Goal: Task Accomplishment & Management: Manage account settings

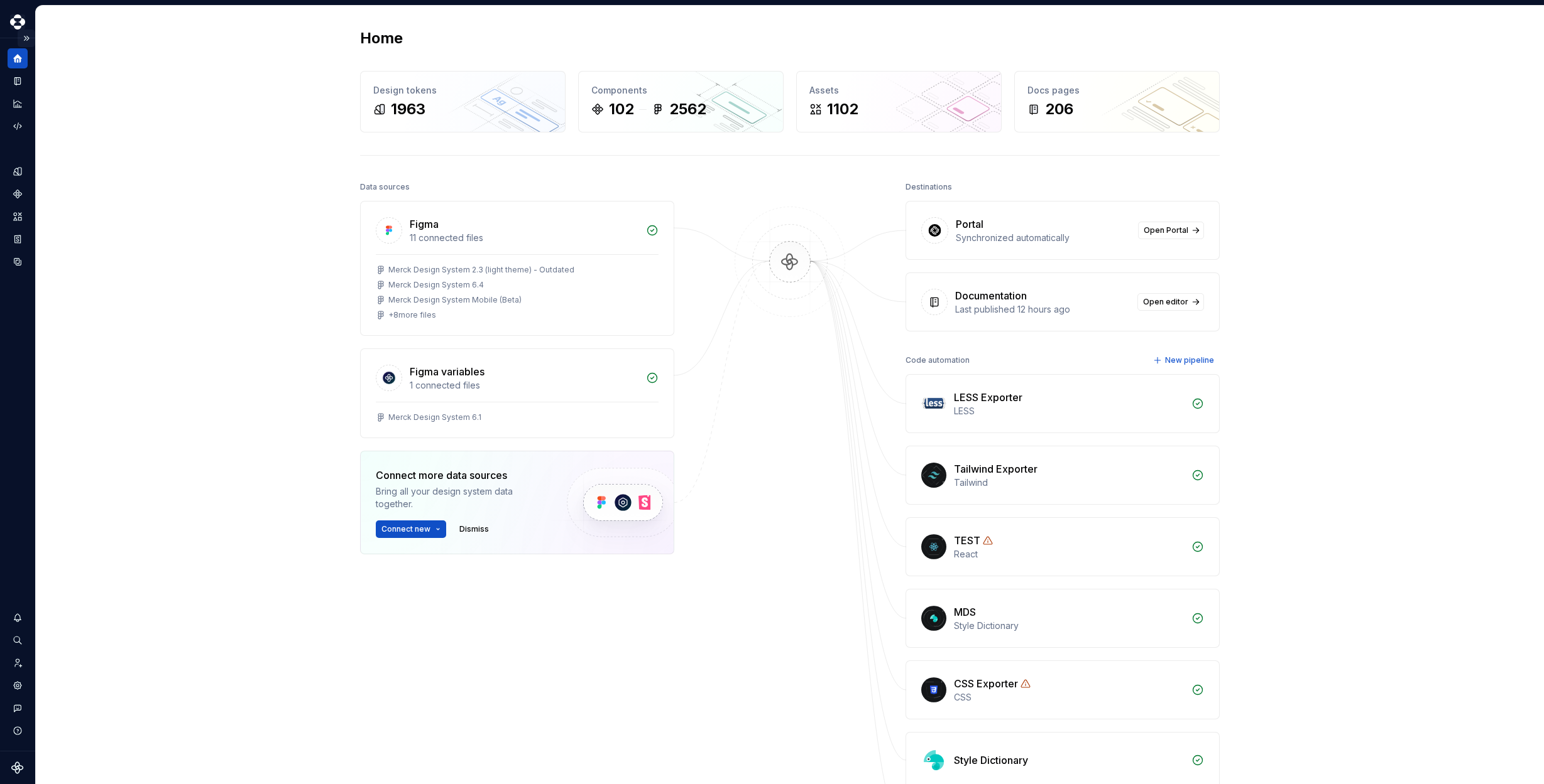
click at [29, 35] on button "Expand sidebar" at bounding box center [26, 38] width 17 height 17
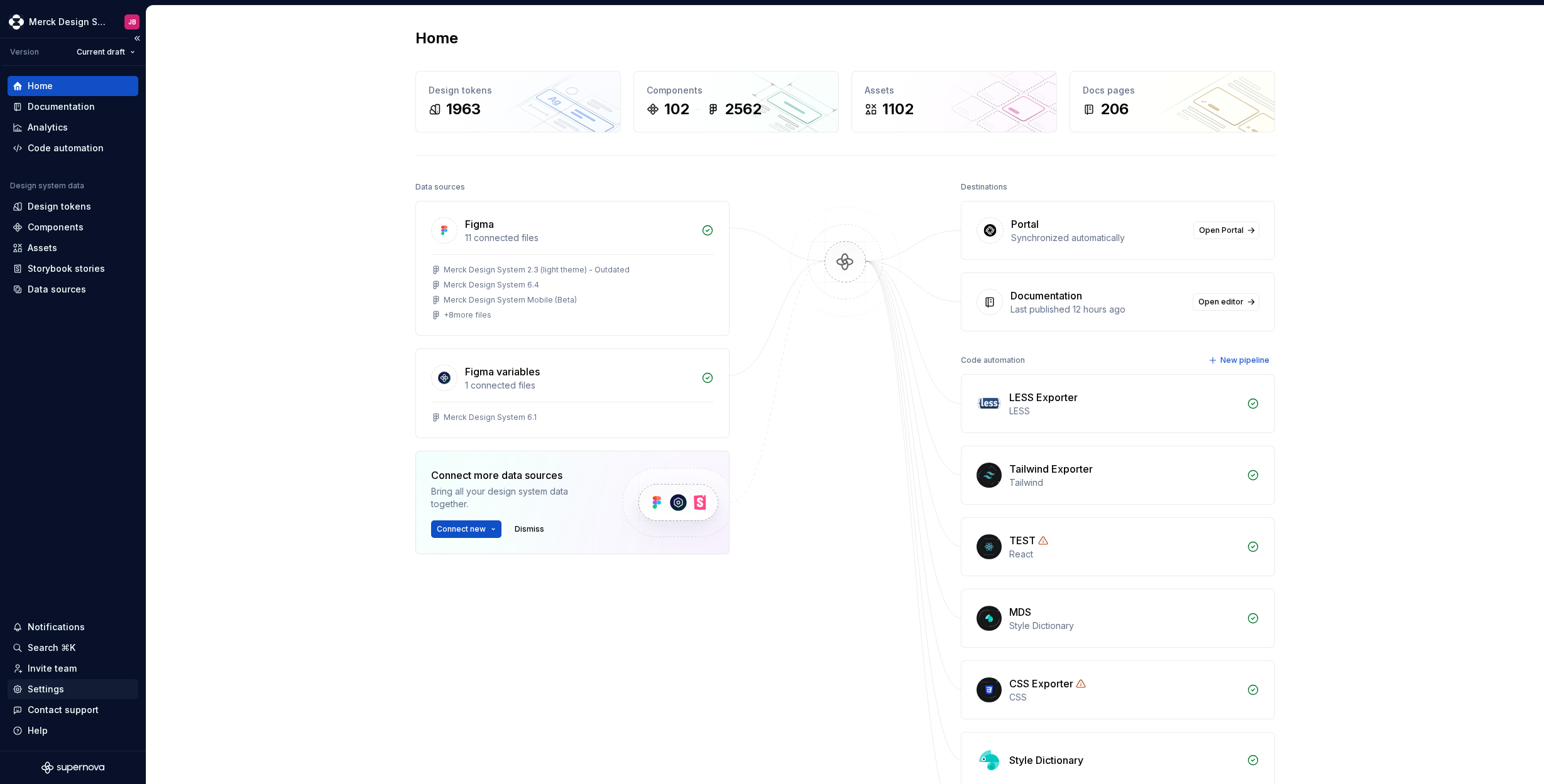
click at [63, 688] on div "Settings" at bounding box center [73, 689] width 121 height 13
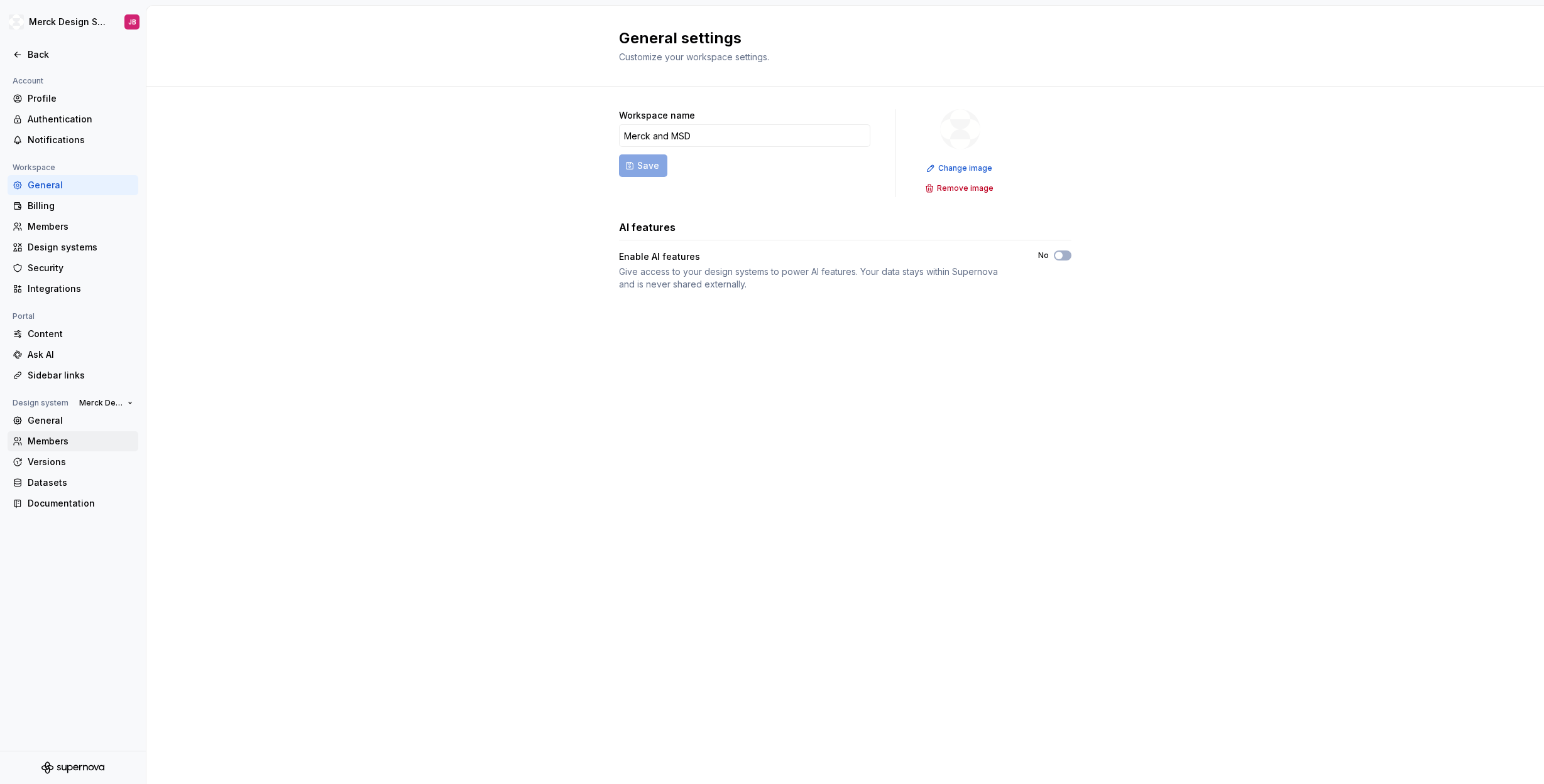
click at [59, 444] on div "Members" at bounding box center [81, 441] width 105 height 13
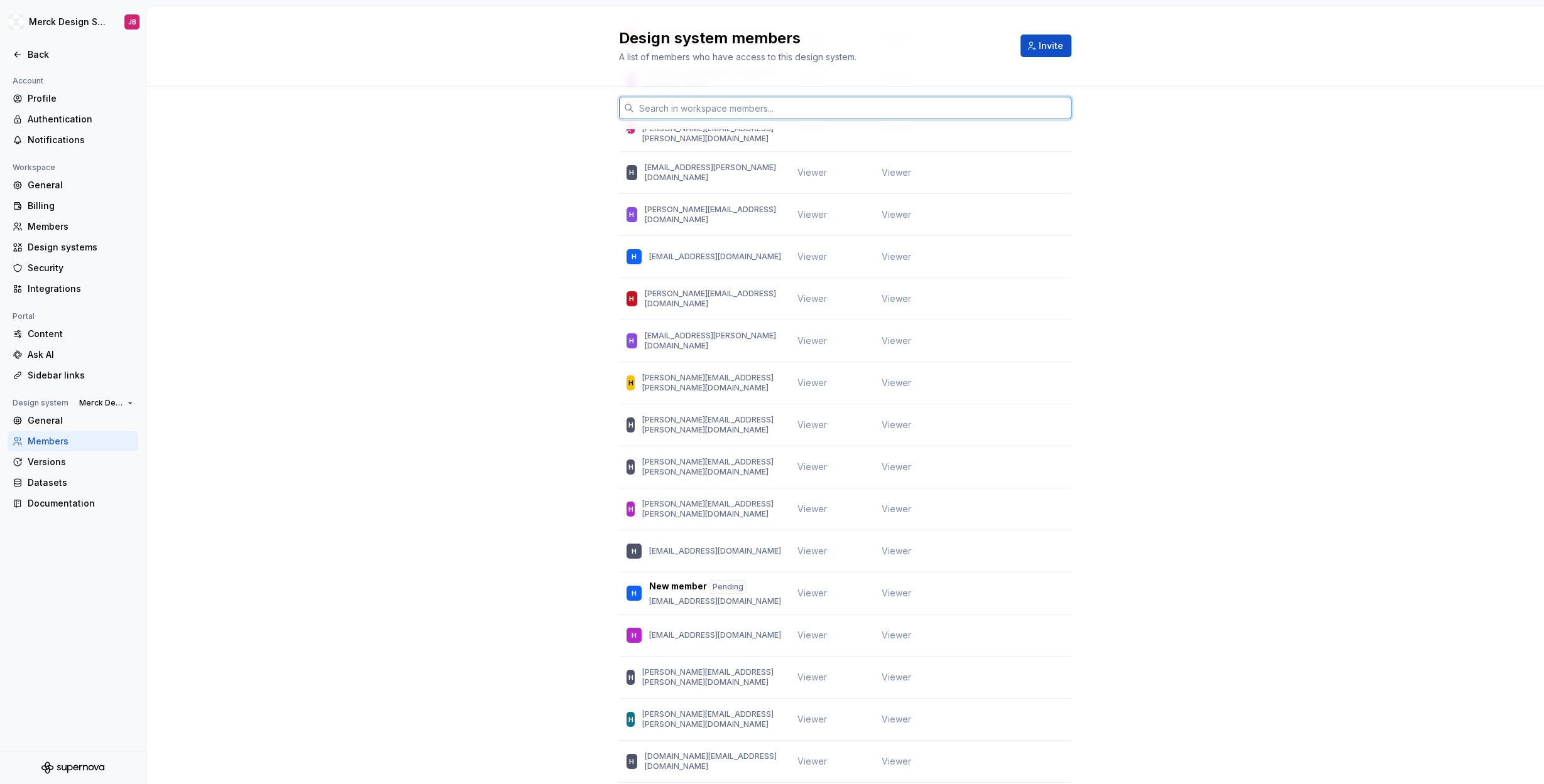
click at [750, 100] on input "text" at bounding box center [852, 108] width 437 height 23
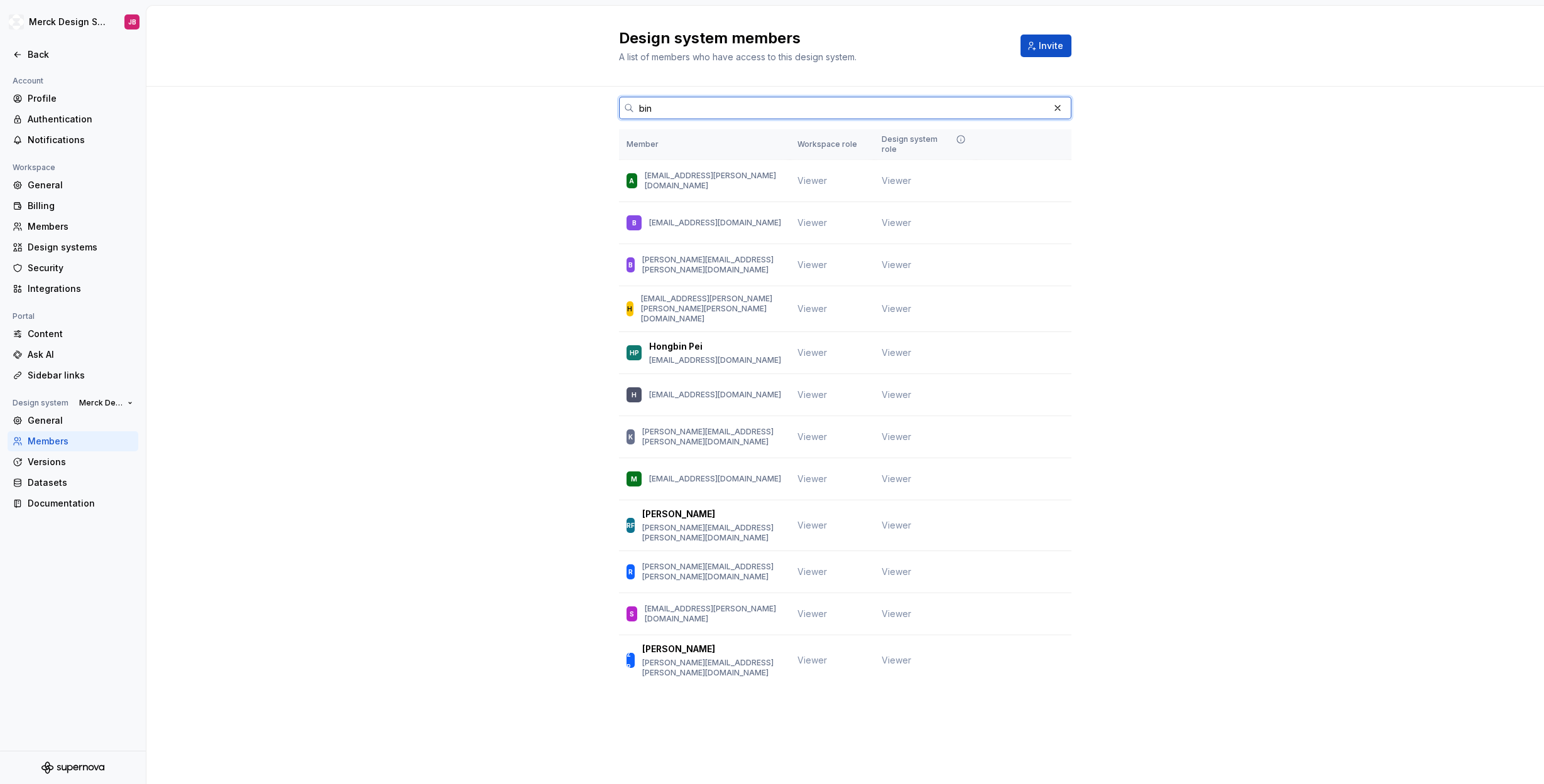
scroll to position [0, 0]
type input "bind"
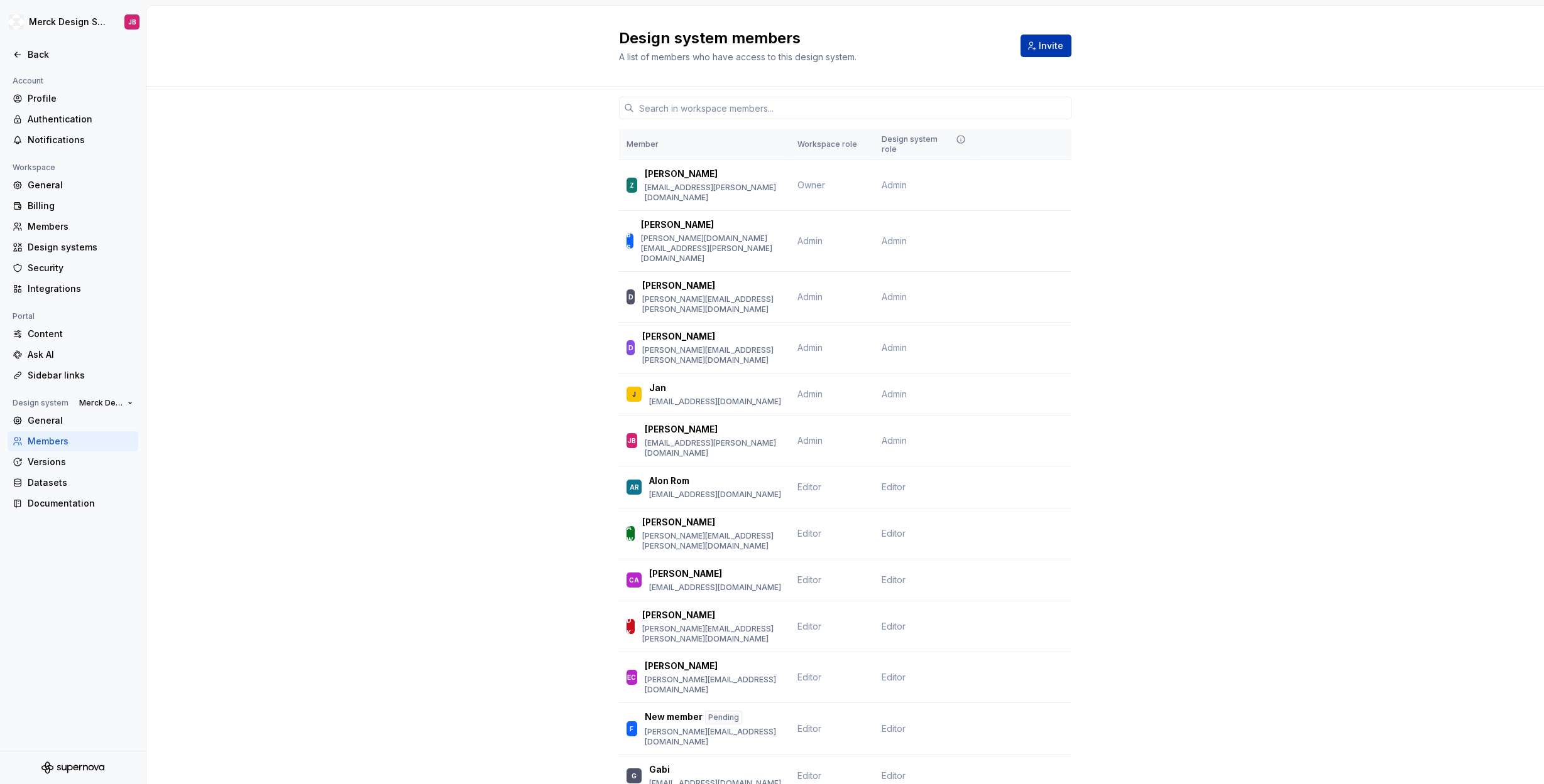
click at [1050, 48] on span "Invite" at bounding box center [1050, 46] width 25 height 13
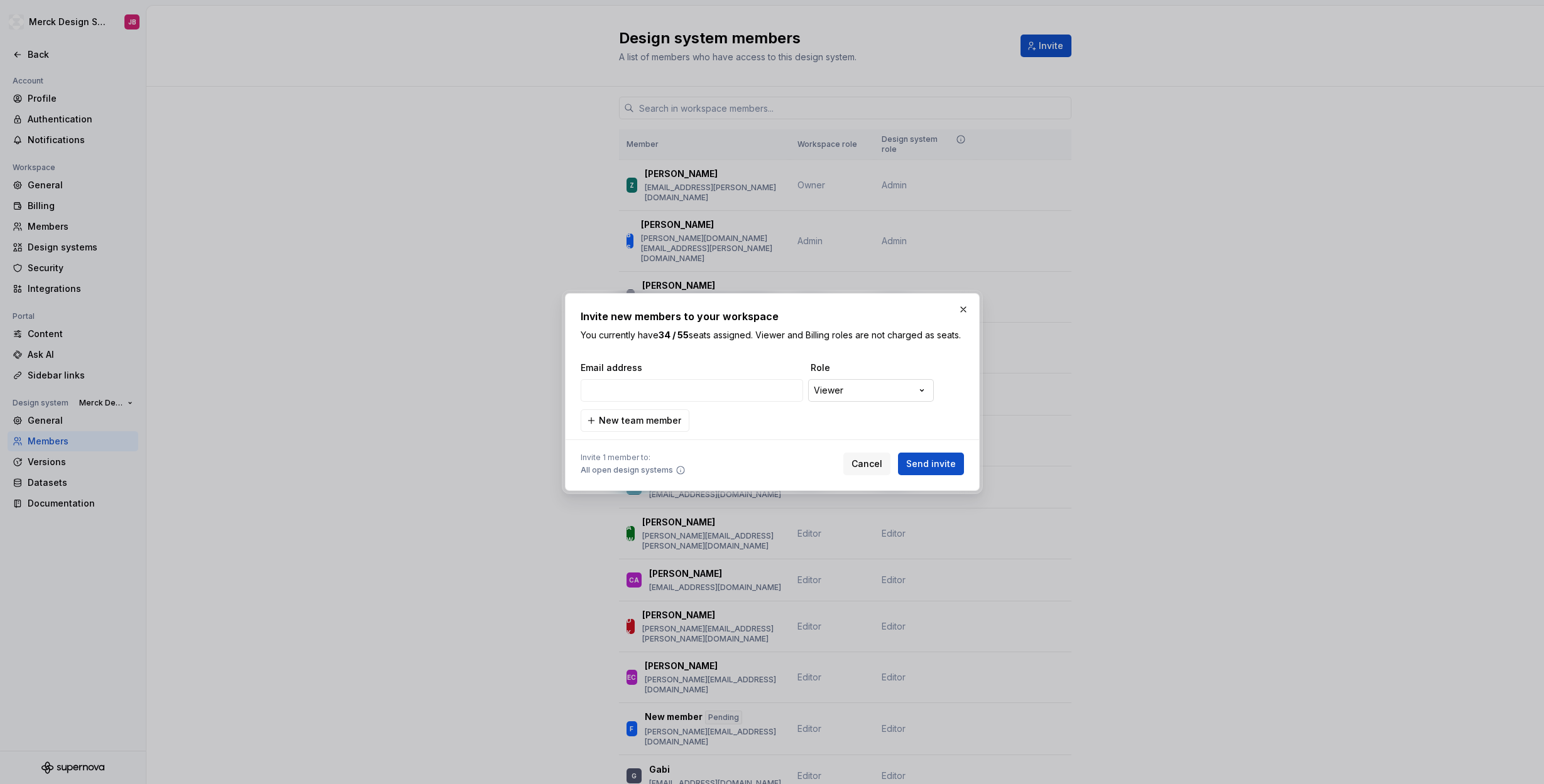
click at [894, 394] on div "**********" at bounding box center [772, 392] width 1544 height 784
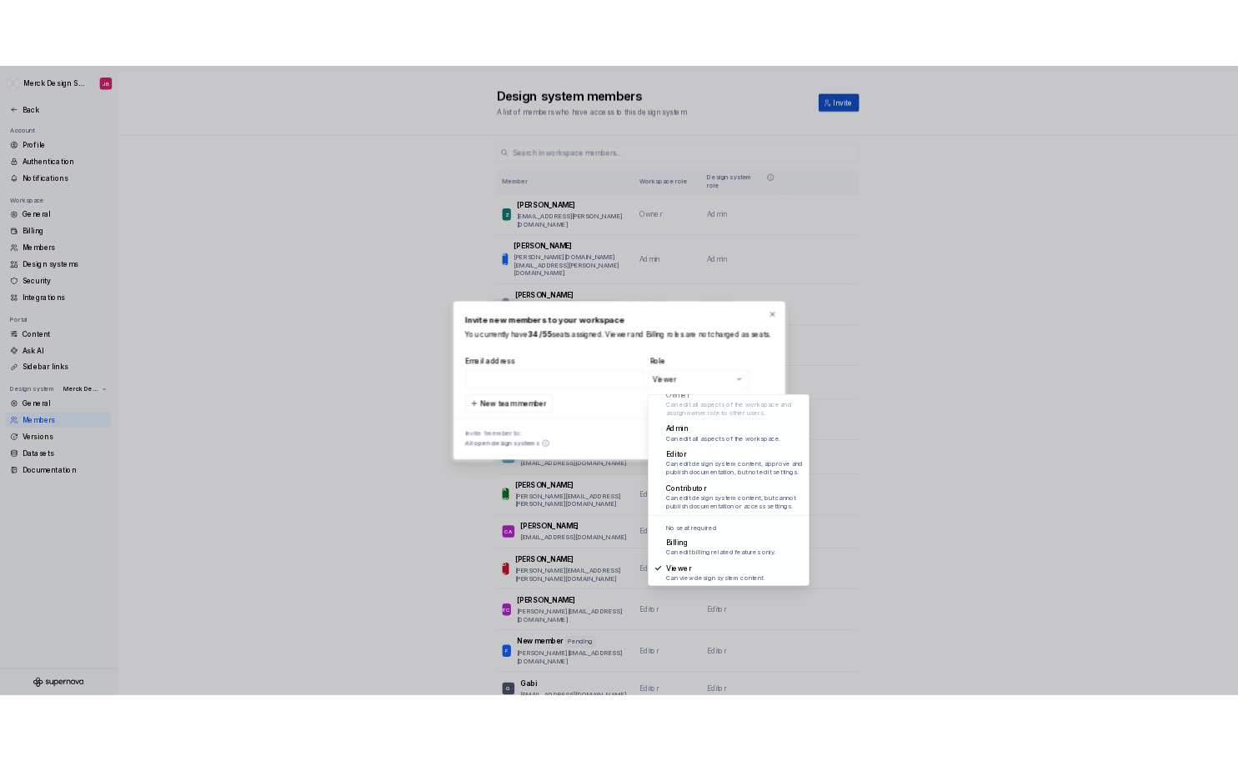
scroll to position [46, 0]
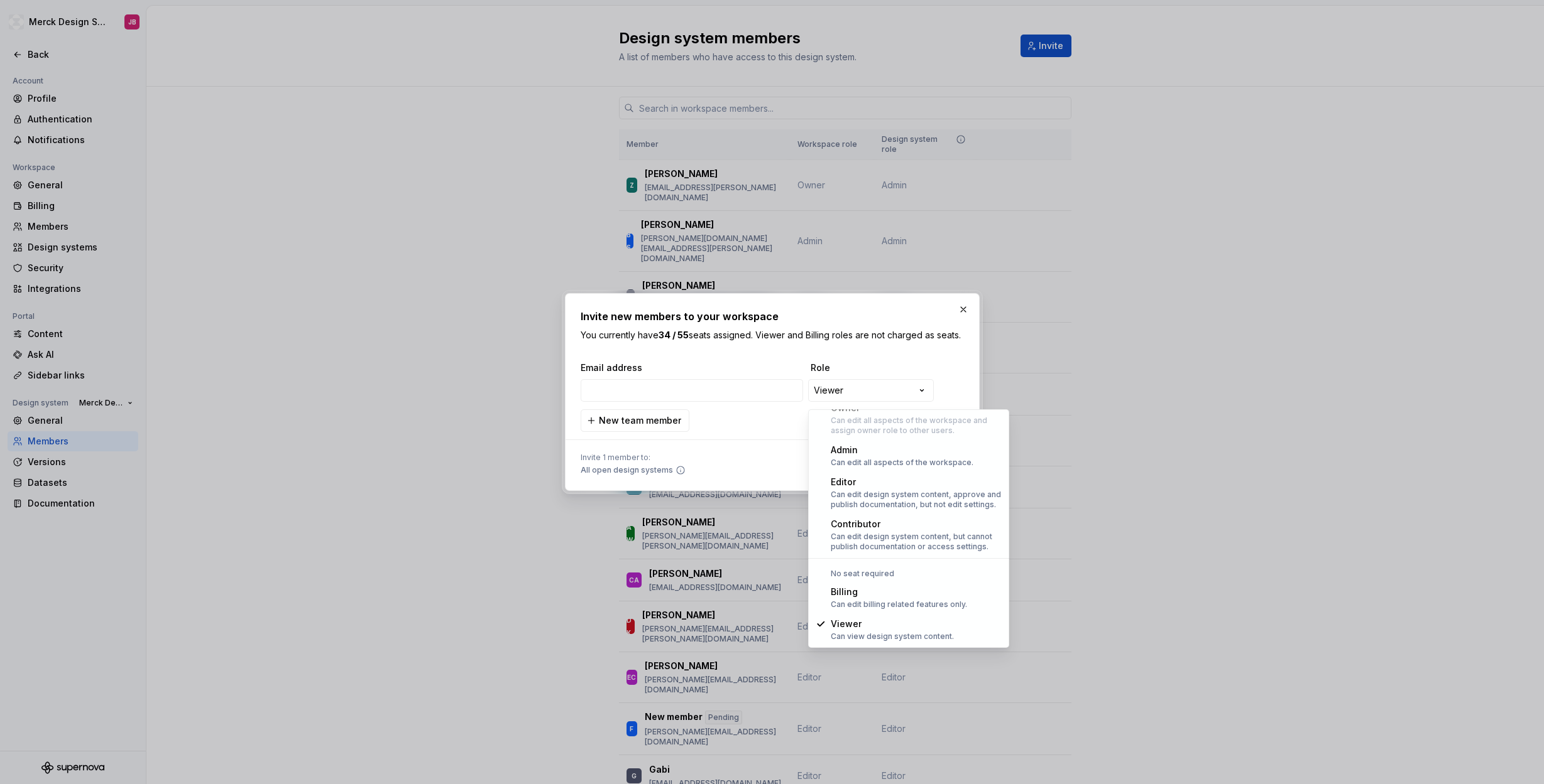
click at [843, 336] on div "**********" at bounding box center [772, 392] width 1544 height 784
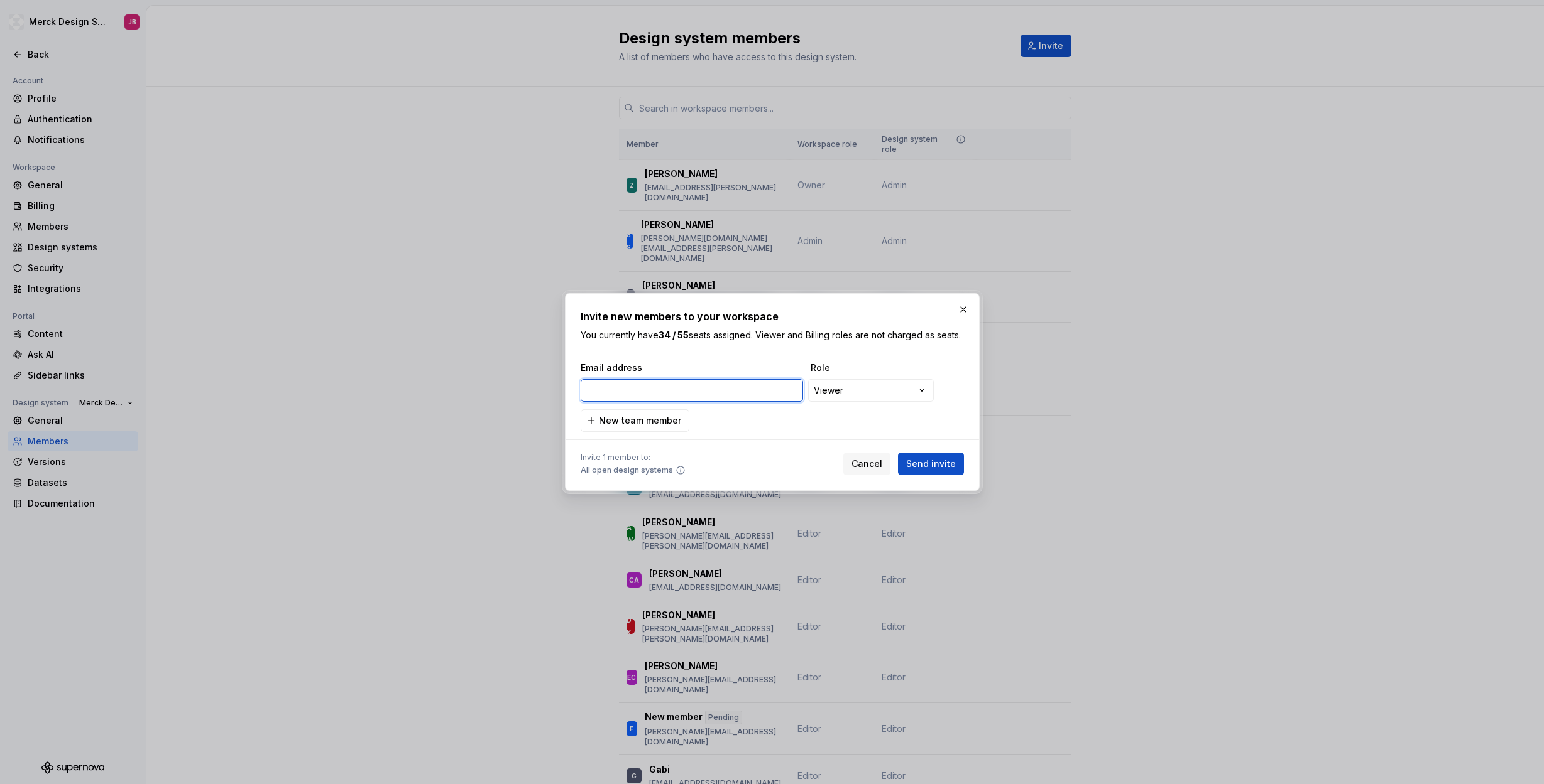
click at [677, 402] on input "email" at bounding box center [691, 391] width 222 height 23
click at [649, 401] on input "email" at bounding box center [691, 391] width 222 height 23
type input "[EMAIL_ADDRESS][DOMAIN_NAME]"
click at [646, 432] on button "New team member" at bounding box center [634, 421] width 109 height 23
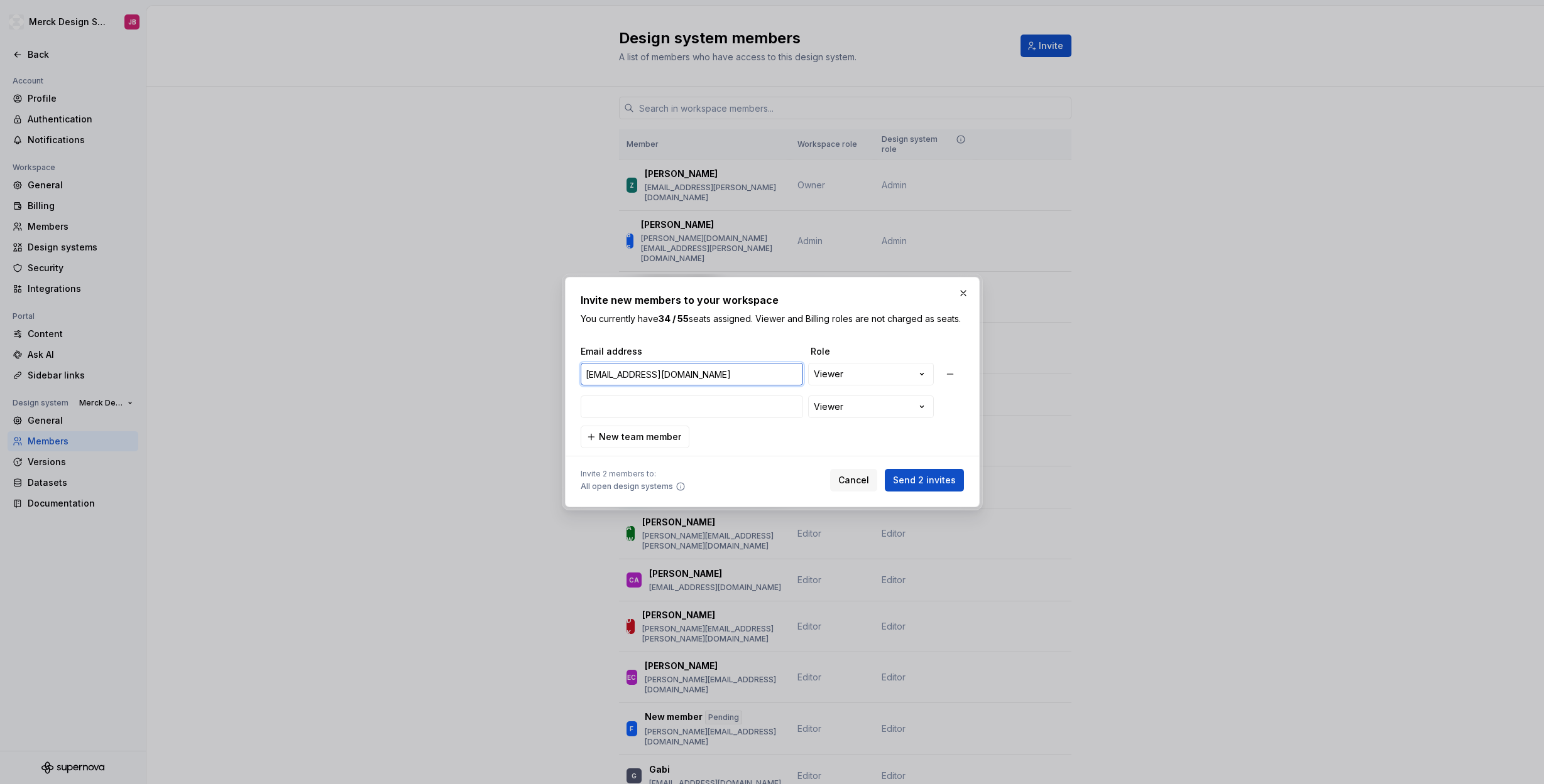
drag, startPoint x: 680, startPoint y: 382, endPoint x: 615, endPoint y: 383, distance: 65.0
click at [615, 383] on input "[EMAIL_ADDRESS][DOMAIN_NAME]" at bounding box center [691, 374] width 222 height 23
click at [643, 415] on input "email" at bounding box center [691, 407] width 222 height 23
paste input "@[DOMAIN_NAME]"
type input "@[DOMAIN_NAME]"
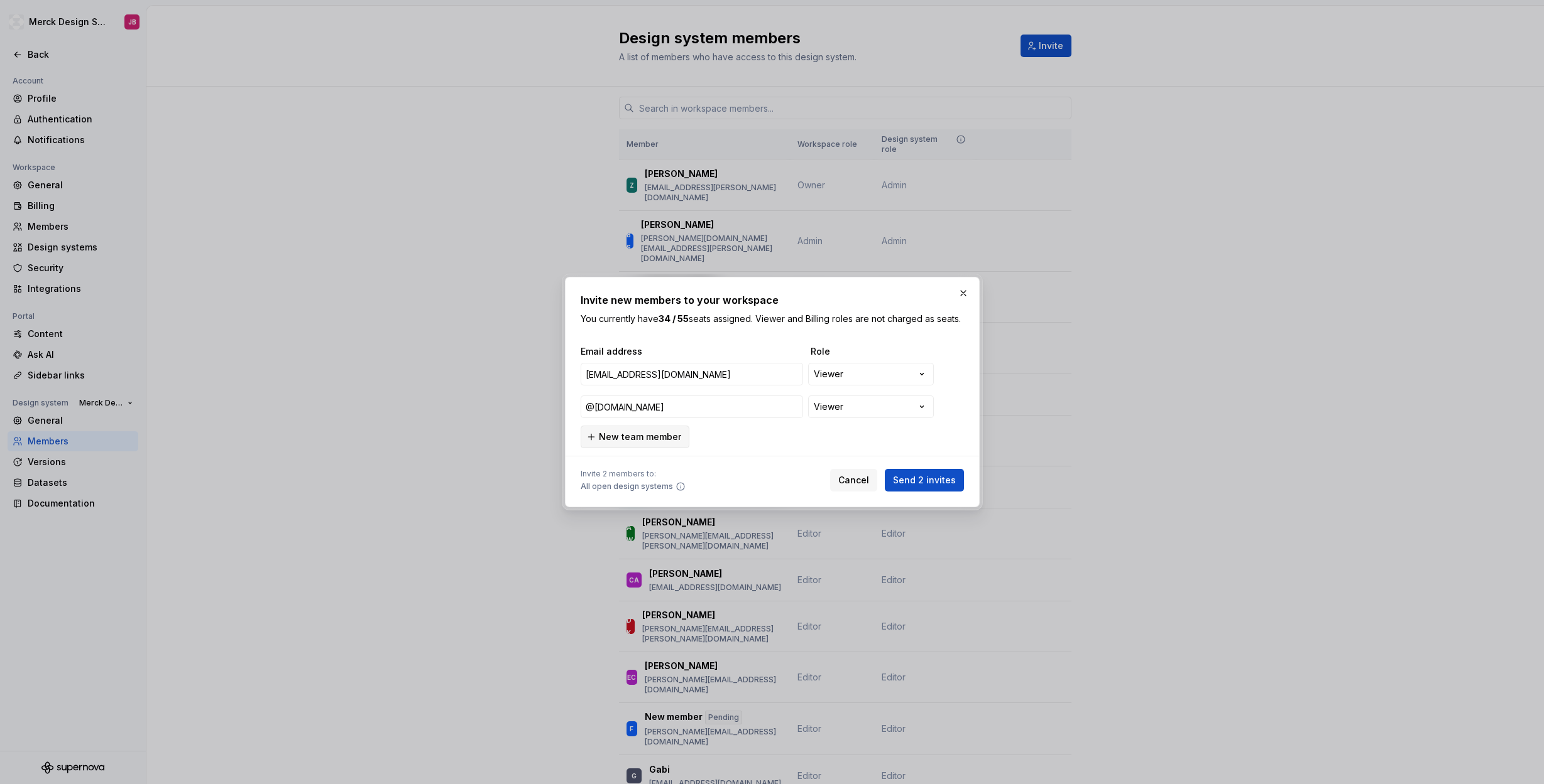
click at [597, 447] on button "New team member" at bounding box center [634, 437] width 109 height 23
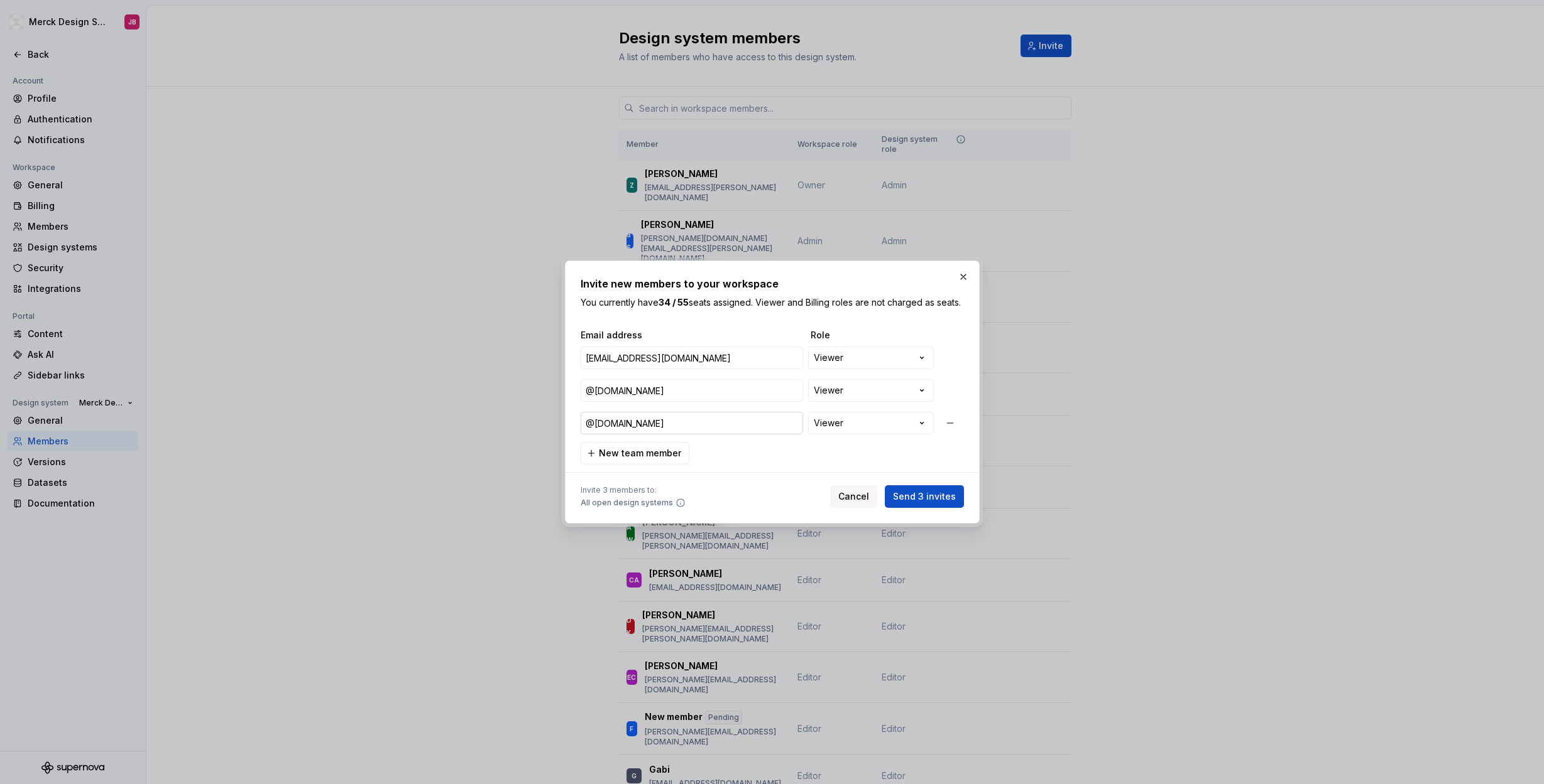
type input "@[DOMAIN_NAME]"
click at [660, 395] on input "@[DOMAIN_NAME]" at bounding box center [691, 391] width 222 height 23
type input "[EMAIL_ADDRESS][DOMAIN_NAME]"
click at [589, 432] on input "@[DOMAIN_NAME]" at bounding box center [691, 423] width 222 height 23
type input "[PERSON_NAME][EMAIL_ADDRESS][DOMAIN_NAME]"
